Goal: Information Seeking & Learning: Check status

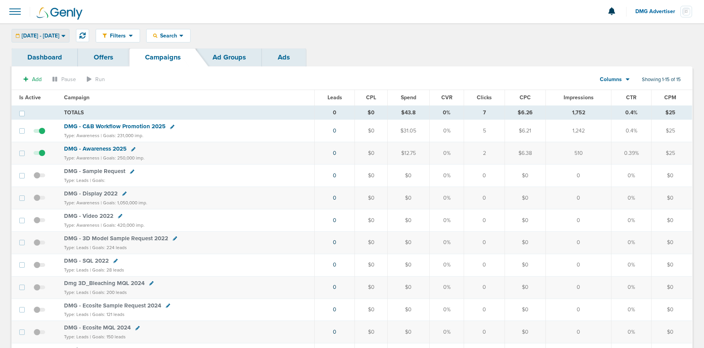
click at [54, 38] on span "[DATE] - [DATE]" at bounding box center [41, 35] width 38 height 5
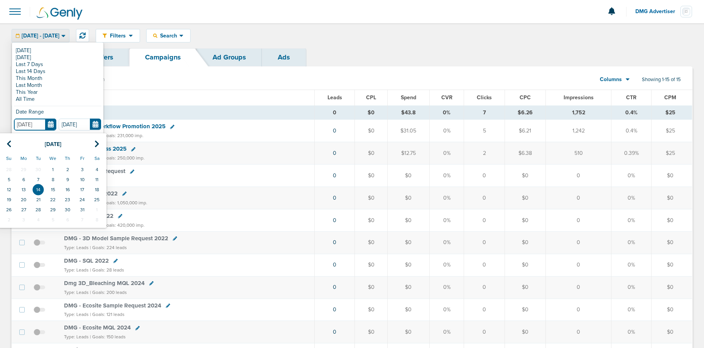
click at [48, 127] on input "[DATE]" at bounding box center [35, 124] width 42 height 12
click at [9, 140] on icon at bounding box center [9, 144] width 5 height 8
click at [53, 199] on td "24" at bounding box center [53, 199] width 15 height 10
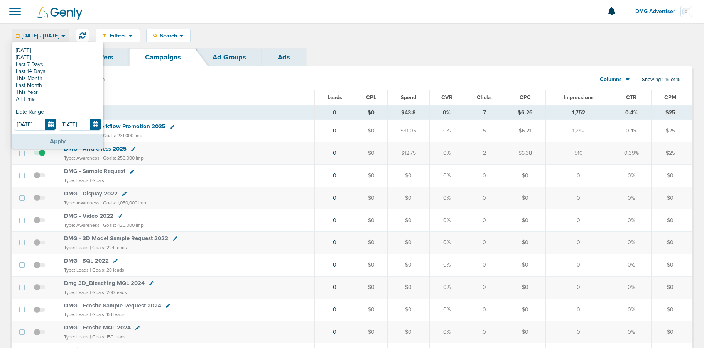
click at [72, 142] on button "Apply" at bounding box center [57, 140] width 91 height 15
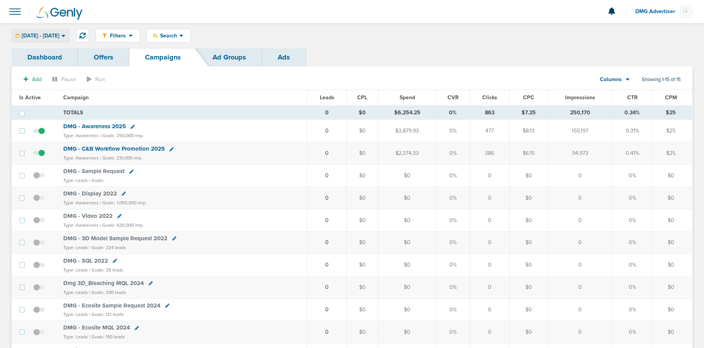
click at [48, 31] on div "[DATE] - [DATE]" at bounding box center [40, 35] width 57 height 13
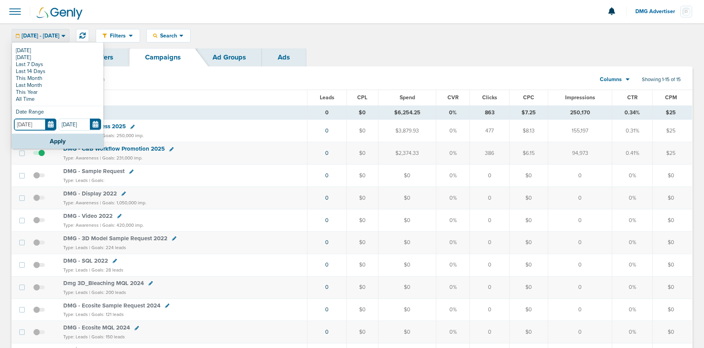
click at [53, 127] on input "[DATE]" at bounding box center [35, 124] width 42 height 12
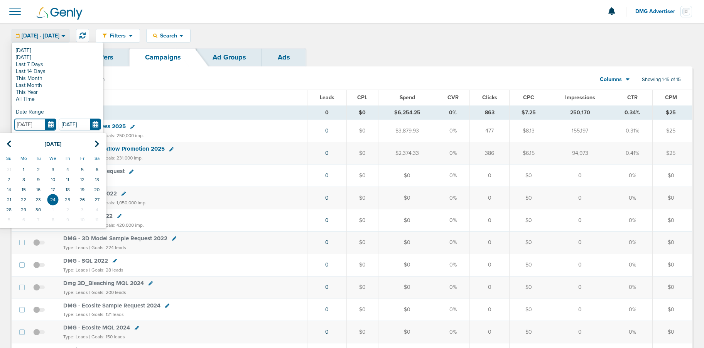
drag, startPoint x: 52, startPoint y: 191, endPoint x: 57, endPoint y: 149, distance: 42.0
click at [52, 191] on td "17" at bounding box center [53, 189] width 15 height 10
type input "[DATE]"
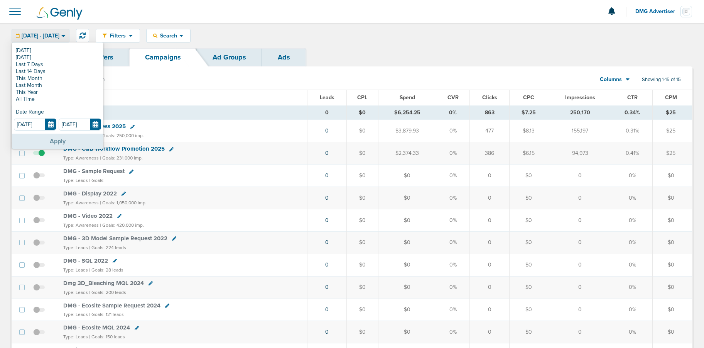
click at [59, 137] on button "Apply" at bounding box center [57, 140] width 91 height 15
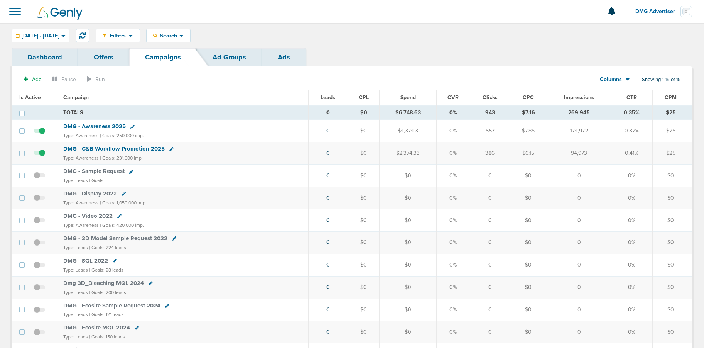
click at [98, 148] on span "DMG - C&B Workflow Promotion 2025" at bounding box center [113, 148] width 101 height 7
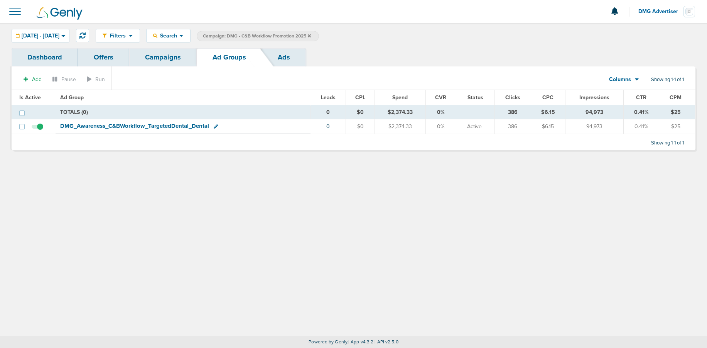
click at [125, 126] on span "DMG_ Awareness_ C&BWorkflow_ TargetedDental_ Dental" at bounding box center [134, 125] width 149 height 7
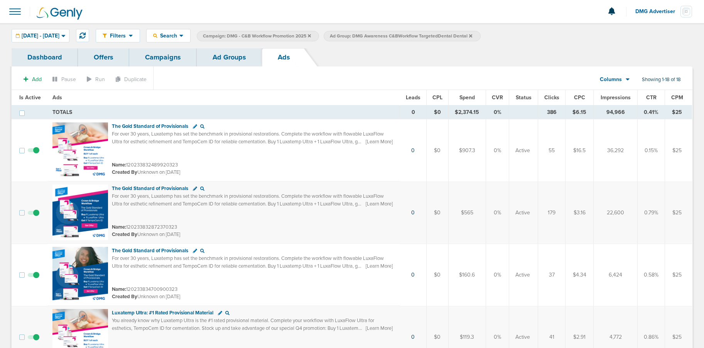
click at [651, 98] on span "CTR" at bounding box center [651, 97] width 10 height 7
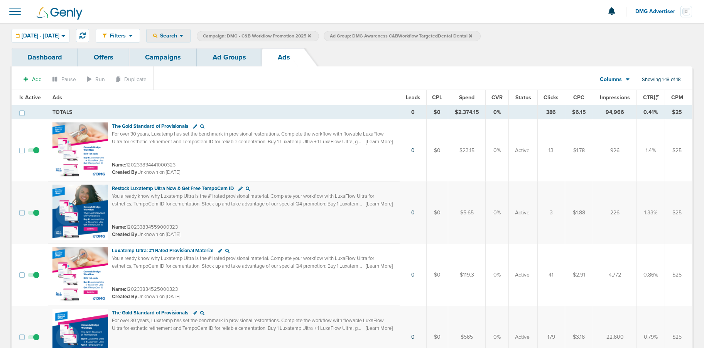
click at [178, 34] on span "Search" at bounding box center [168, 35] width 22 height 7
drag, startPoint x: 188, startPoint y: 35, endPoint x: 178, endPoint y: 35, distance: 10.4
click at [179, 35] on span "Search" at bounding box center [168, 35] width 22 height 7
click at [129, 37] on span "Filters" at bounding box center [118, 35] width 22 height 7
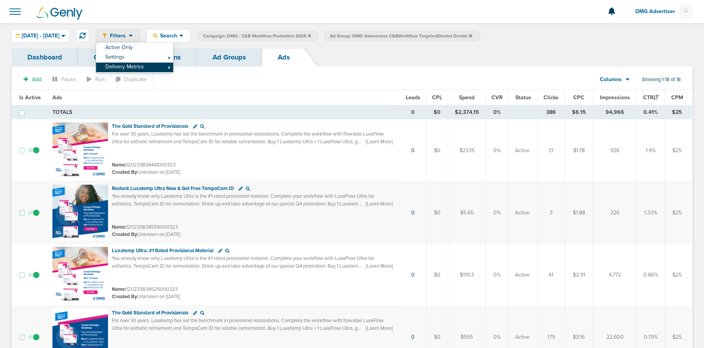
click at [143, 67] on link "Delivery Metrics" at bounding box center [134, 68] width 77 height 10
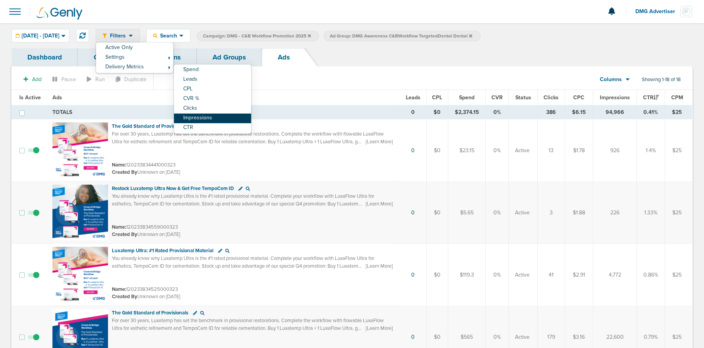
click at [231, 117] on link "Impressions" at bounding box center [212, 118] width 77 height 10
select select "impressions"
select select "ge"
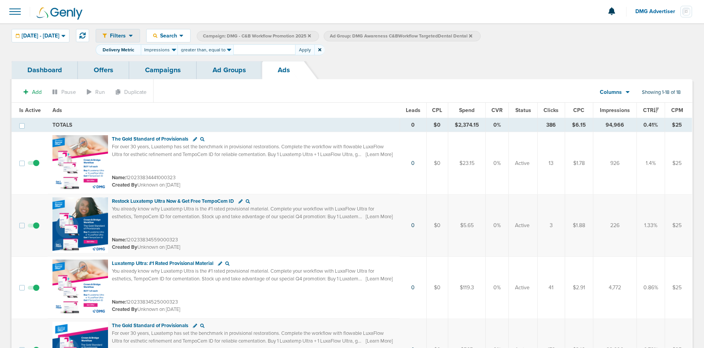
click at [269, 51] on input "number" at bounding box center [264, 49] width 62 height 11
type input "1000"
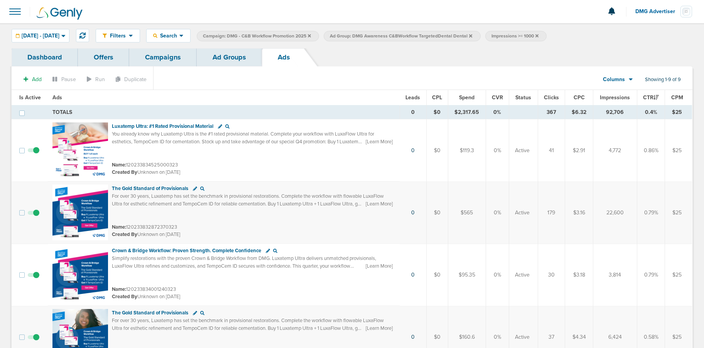
click at [612, 96] on span "Impressions" at bounding box center [615, 97] width 30 height 7
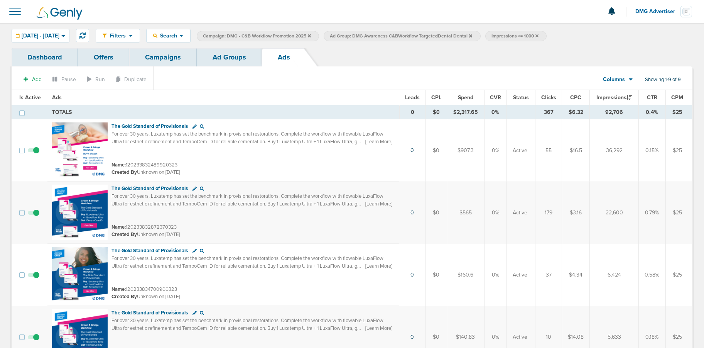
click at [612, 96] on span "Impressions" at bounding box center [614, 97] width 35 height 7
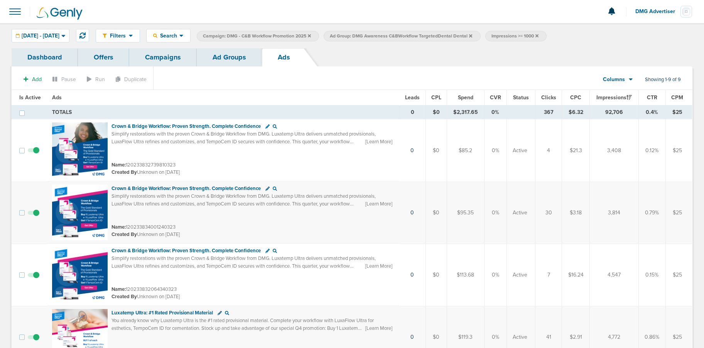
click at [612, 96] on span "Impressions" at bounding box center [614, 97] width 35 height 7
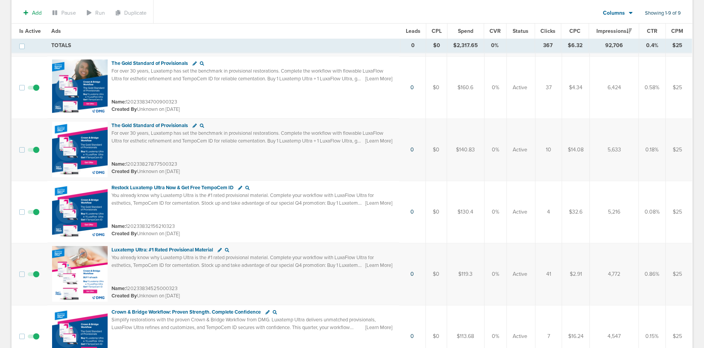
scroll to position [188, 0]
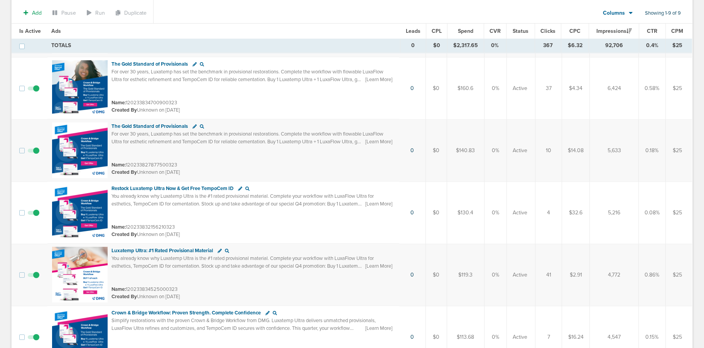
click at [35, 213] on td at bounding box center [35, 212] width 23 height 62
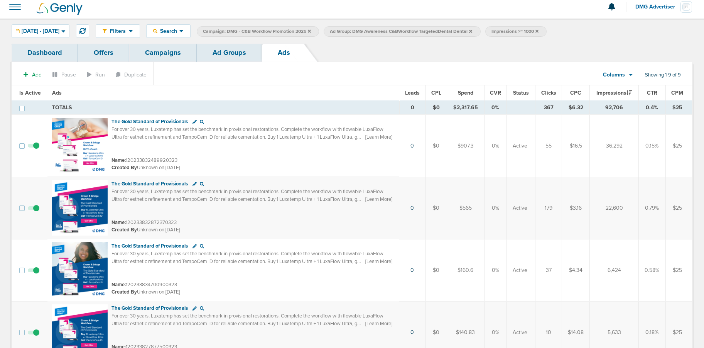
scroll to position [0, 0]
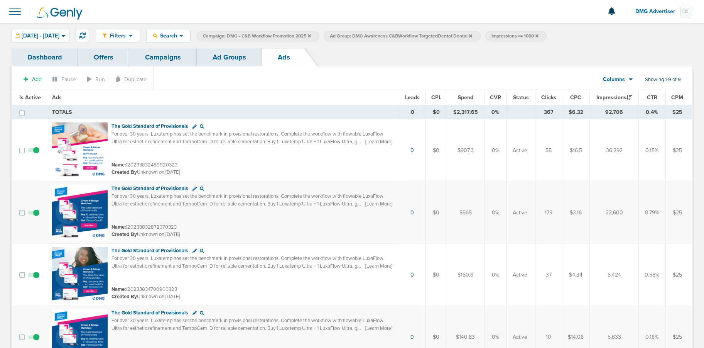
click at [547, 35] on label "Impressions >= 1000" at bounding box center [515, 36] width 61 height 10
click at [539, 35] on icon at bounding box center [537, 35] width 3 height 3
click at [228, 57] on link "Ad Groups" at bounding box center [229, 57] width 65 height 18
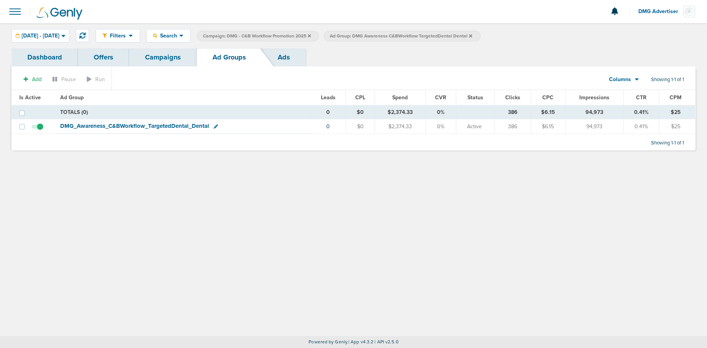
click at [472, 35] on icon at bounding box center [470, 36] width 3 height 5
click at [172, 60] on link "Campaigns" at bounding box center [163, 57] width 68 height 18
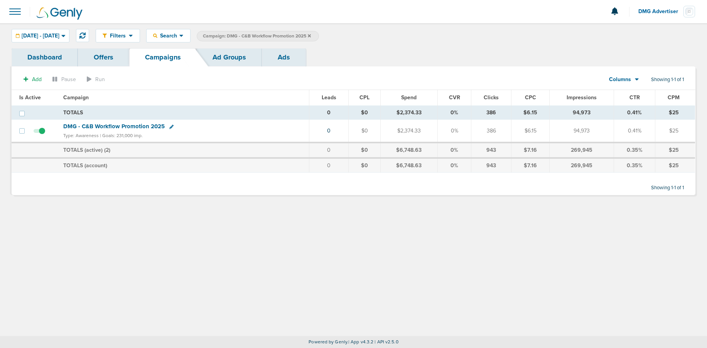
click at [311, 37] on icon at bounding box center [309, 36] width 3 height 5
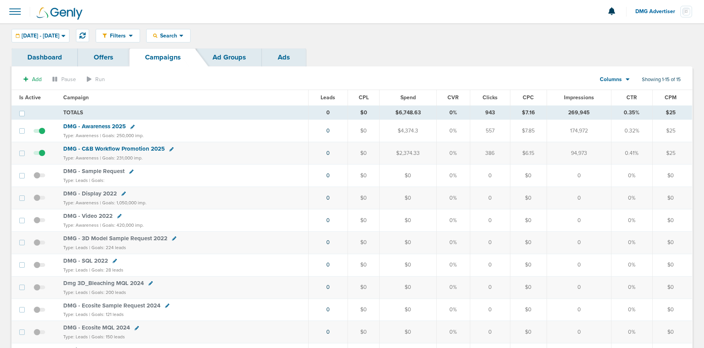
click at [92, 125] on span "DMG - Awareness 2025" at bounding box center [94, 126] width 63 height 7
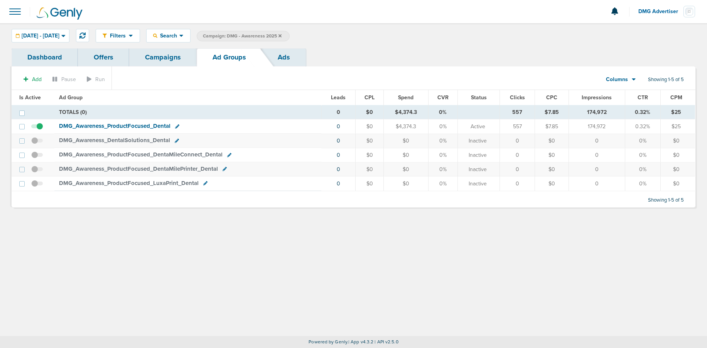
click at [107, 126] on span "DMG_ Awareness_ ProductFocused_ Dental" at bounding box center [115, 125] width 112 height 7
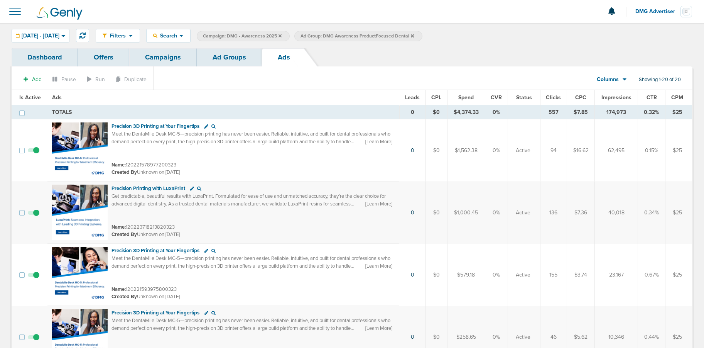
click at [612, 98] on span "Impressions" at bounding box center [617, 97] width 30 height 7
drag, startPoint x: 654, startPoint y: 8, endPoint x: 654, endPoint y: 14, distance: 5.8
click at [654, 9] on span "DMG Advertiser" at bounding box center [657, 11] width 45 height 5
click at [648, 30] on link "Sign Out" at bounding box center [653, 34] width 77 height 10
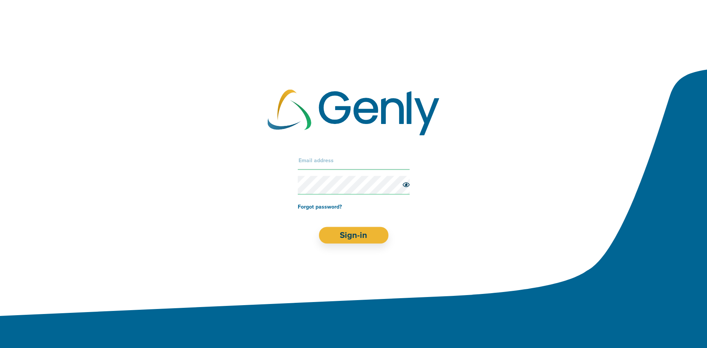
drag, startPoint x: 349, startPoint y: 163, endPoint x: 352, endPoint y: 160, distance: 4.1
click at [352, 160] on input "text" at bounding box center [354, 160] width 112 height 19
type input "[PERSON_NAME][EMAIL_ADDRESS][DOMAIN_NAME]"
click at [364, 230] on button "Sign-in" at bounding box center [354, 234] width 70 height 17
